Goal: Communication & Community: Answer question/provide support

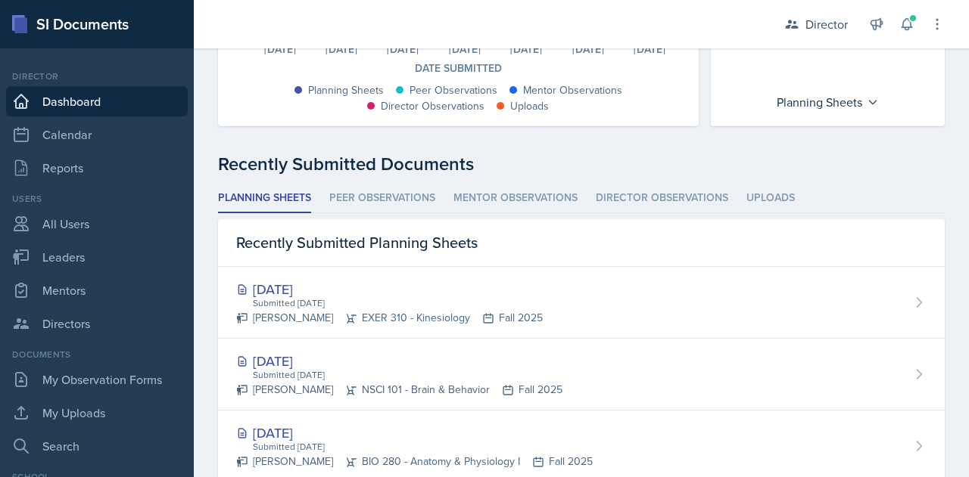
scroll to position [328, 0]
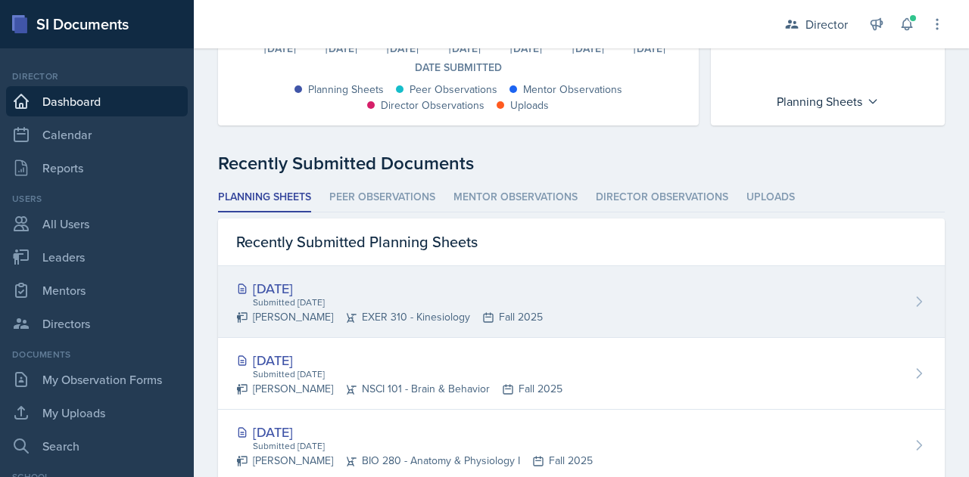
click at [282, 287] on div "[DATE]" at bounding box center [389, 288] width 306 height 20
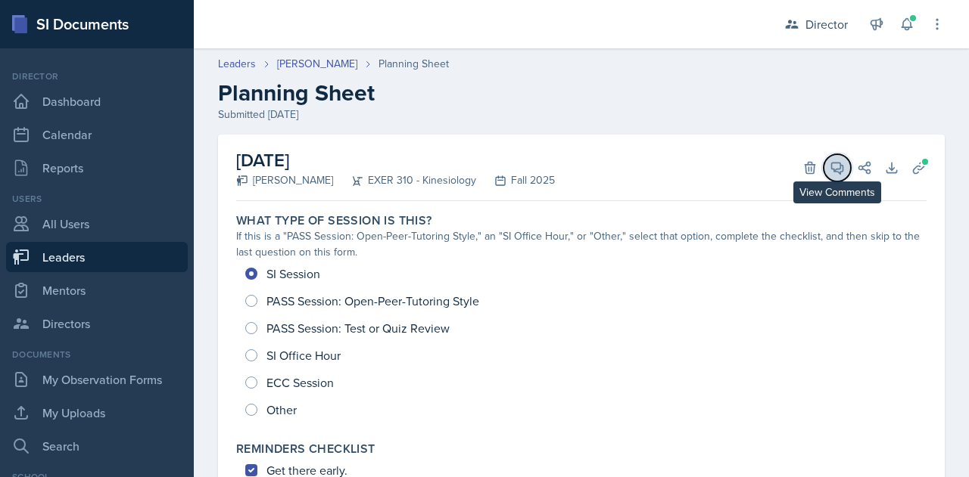
click at [832, 169] on icon at bounding box center [837, 168] width 11 height 11
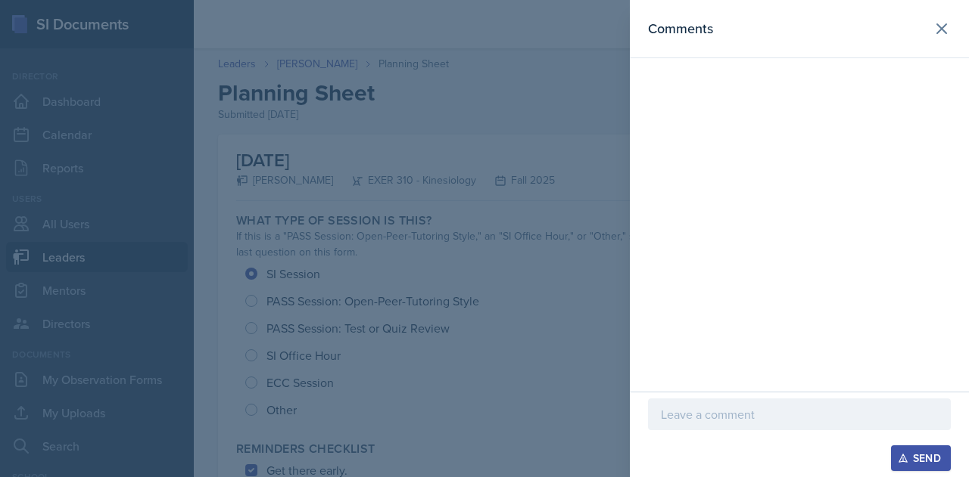
click at [668, 412] on p at bounding box center [799, 415] width 277 height 18
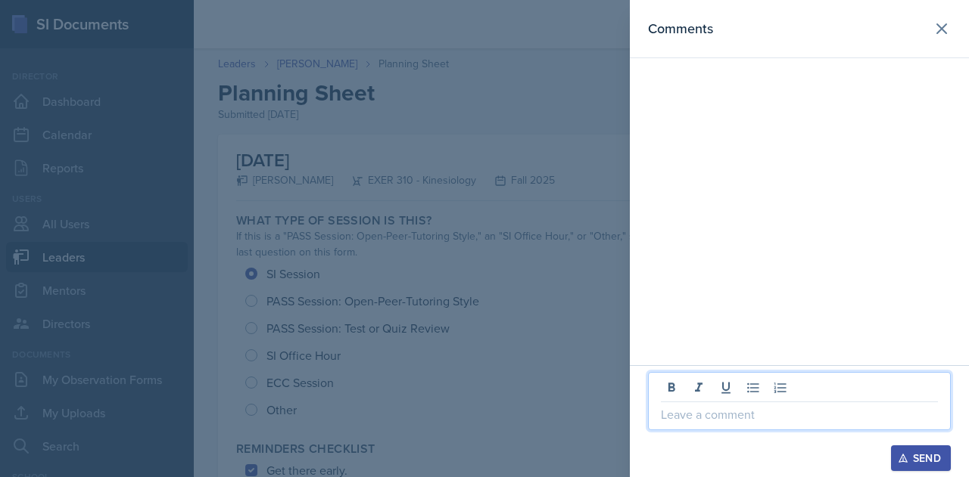
click at [689, 420] on p at bounding box center [799, 415] width 277 height 18
click at [673, 418] on p "�😭" at bounding box center [799, 415] width 277 height 18
click at [745, 412] on p "😭" at bounding box center [799, 415] width 277 height 18
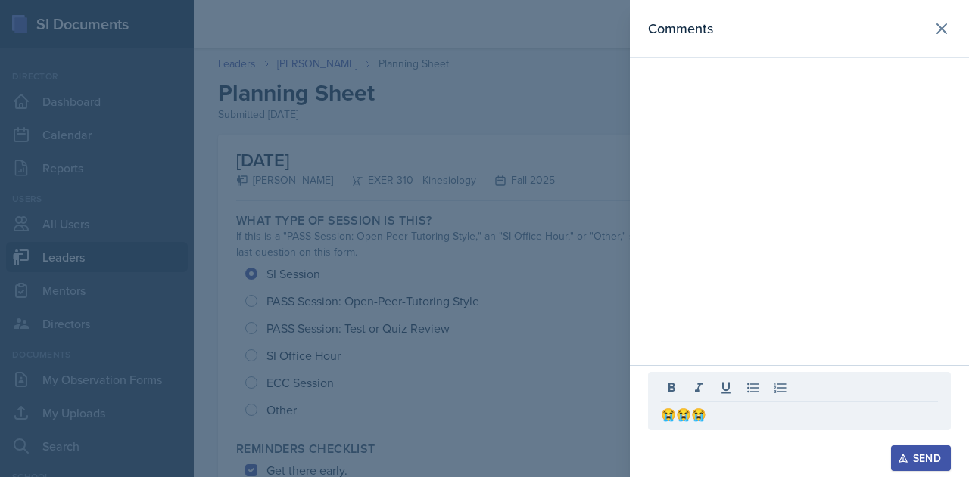
click at [924, 459] on div "Send" at bounding box center [920, 458] width 40 height 12
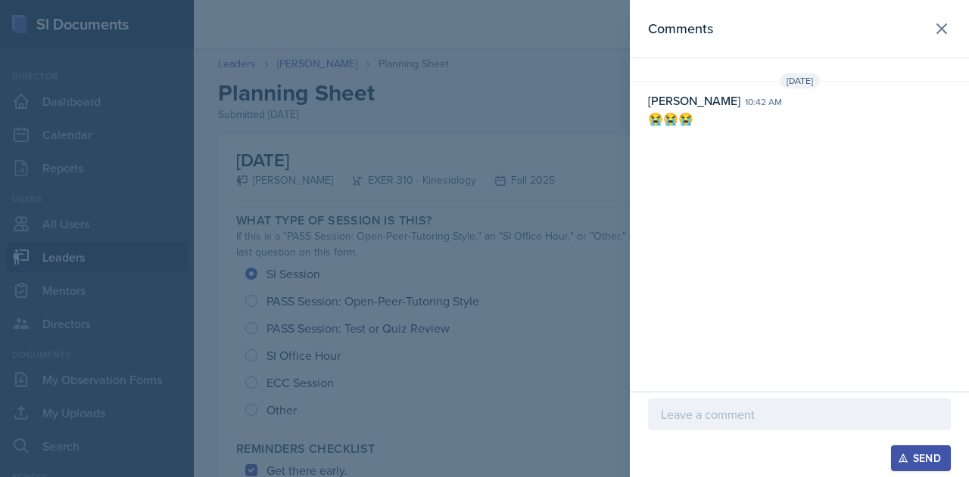
click at [773, 296] on div "Comments [DATE] [PERSON_NAME] 10:42 am 😭😭😭" at bounding box center [799, 196] width 339 height 392
click at [944, 29] on icon at bounding box center [941, 29] width 18 height 18
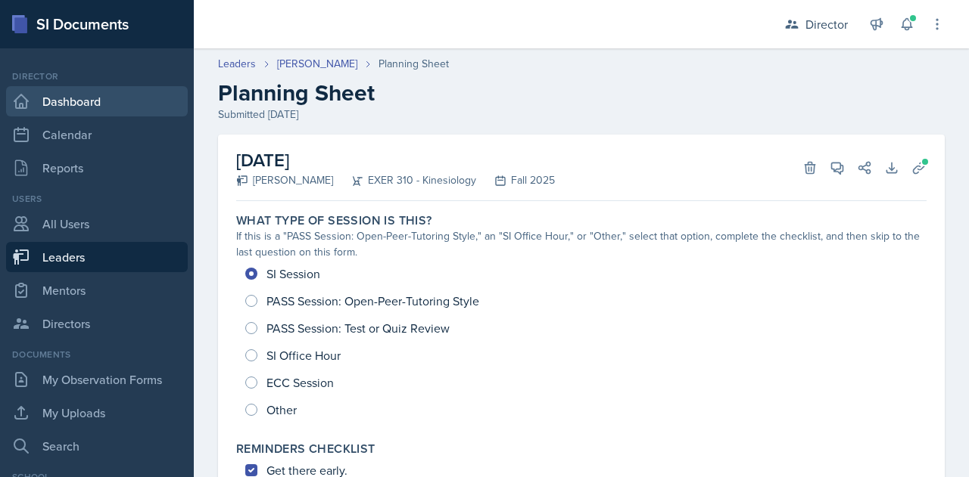
click at [95, 99] on link "Dashboard" at bounding box center [97, 101] width 182 height 30
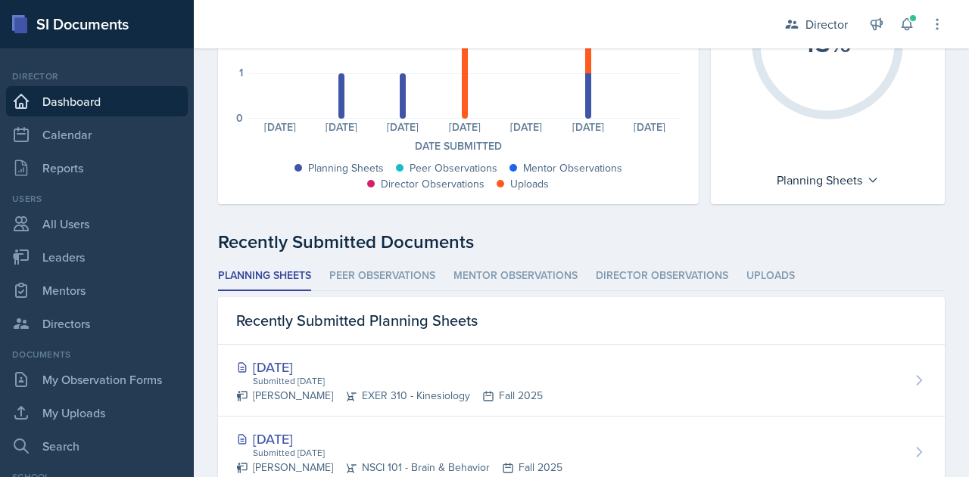
scroll to position [226, 0]
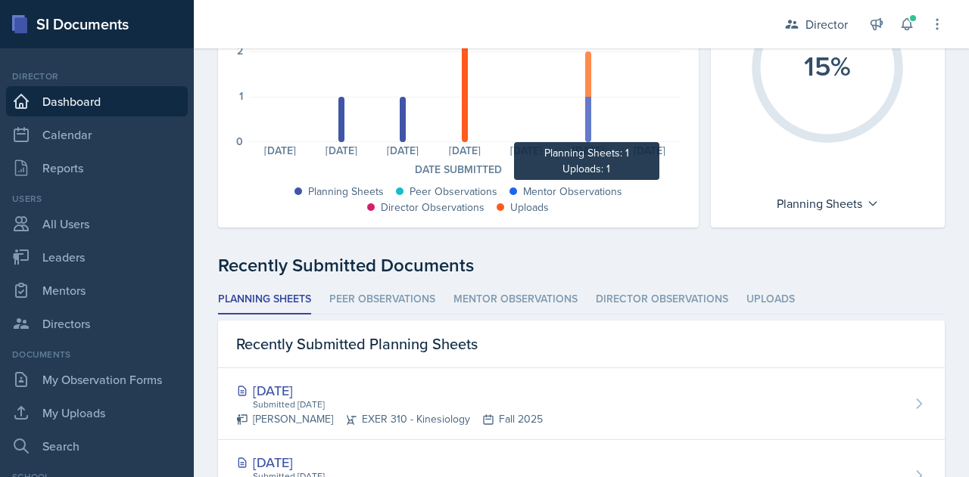
click at [585, 128] on div at bounding box center [588, 119] width 6 height 45
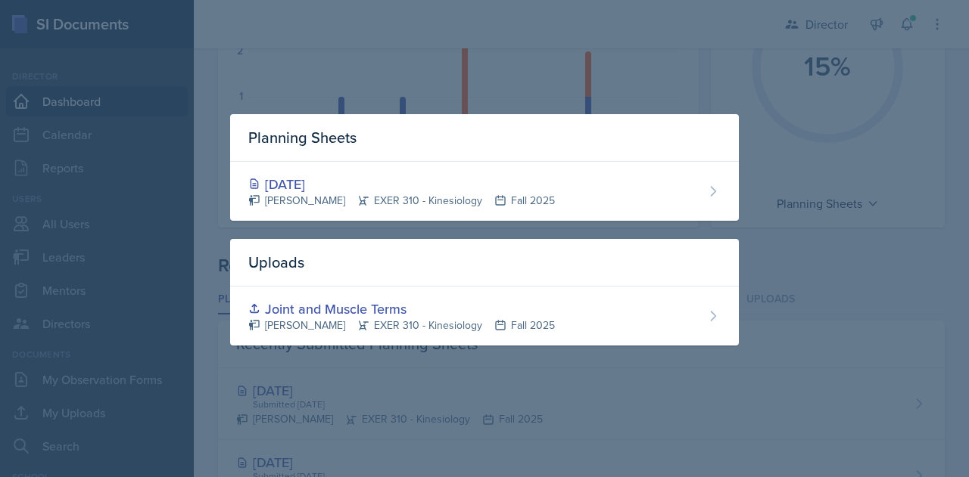
click at [920, 273] on div at bounding box center [484, 238] width 969 height 477
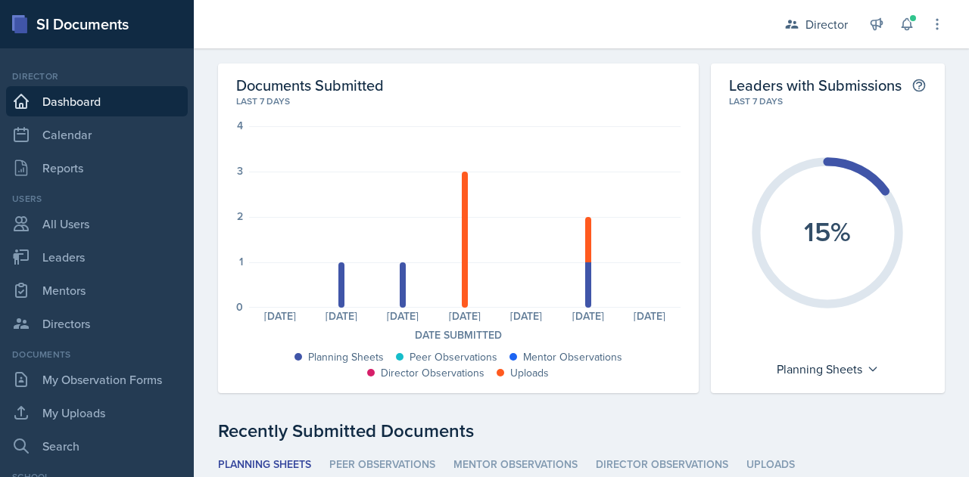
scroll to position [0, 0]
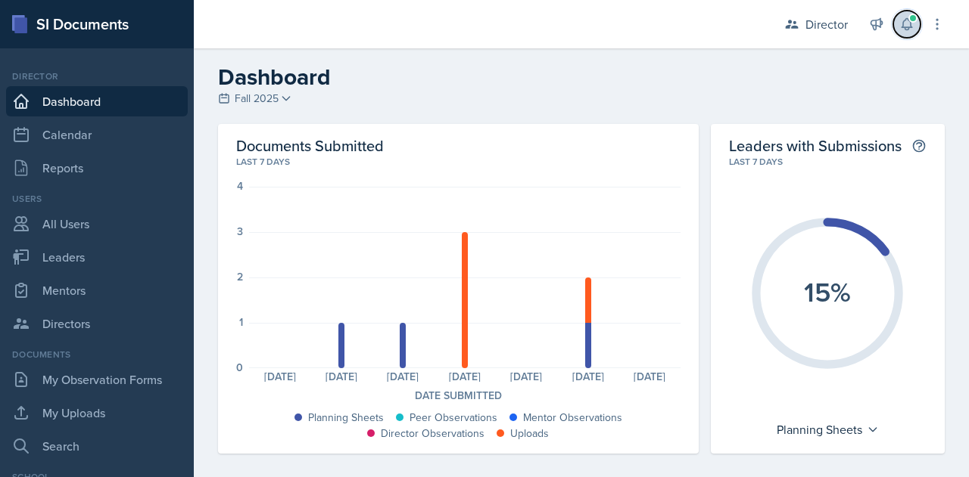
click at [904, 19] on icon at bounding box center [906, 24] width 15 height 15
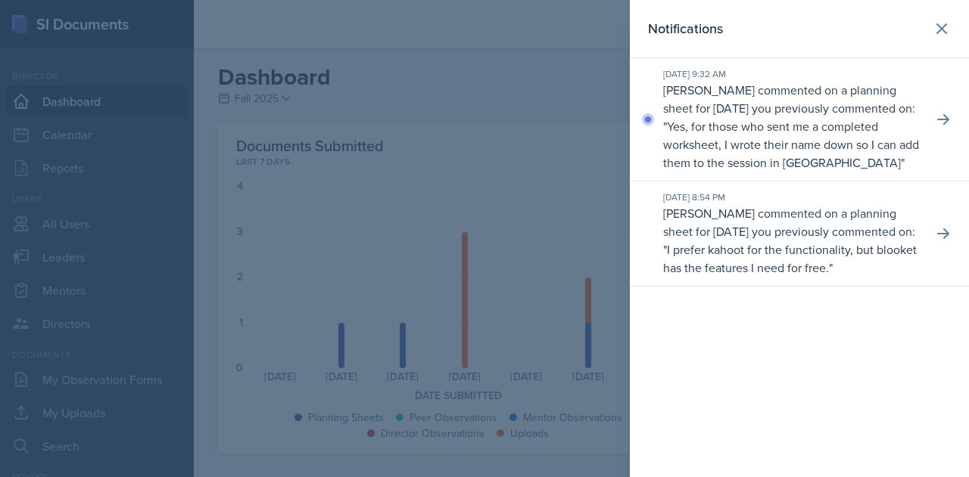
click at [825, 148] on p "Yes, for those who sent me a completed worksheet, I wrote their name down so I …" at bounding box center [791, 144] width 256 height 53
click at [935, 123] on icon at bounding box center [942, 119] width 15 height 15
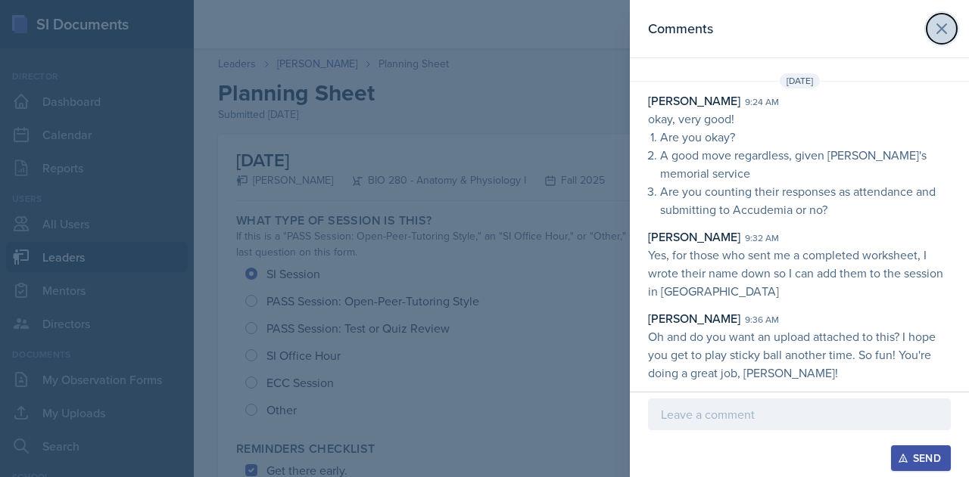
click at [937, 28] on icon at bounding box center [941, 29] width 18 height 18
